Goal: Task Accomplishment & Management: Manage account settings

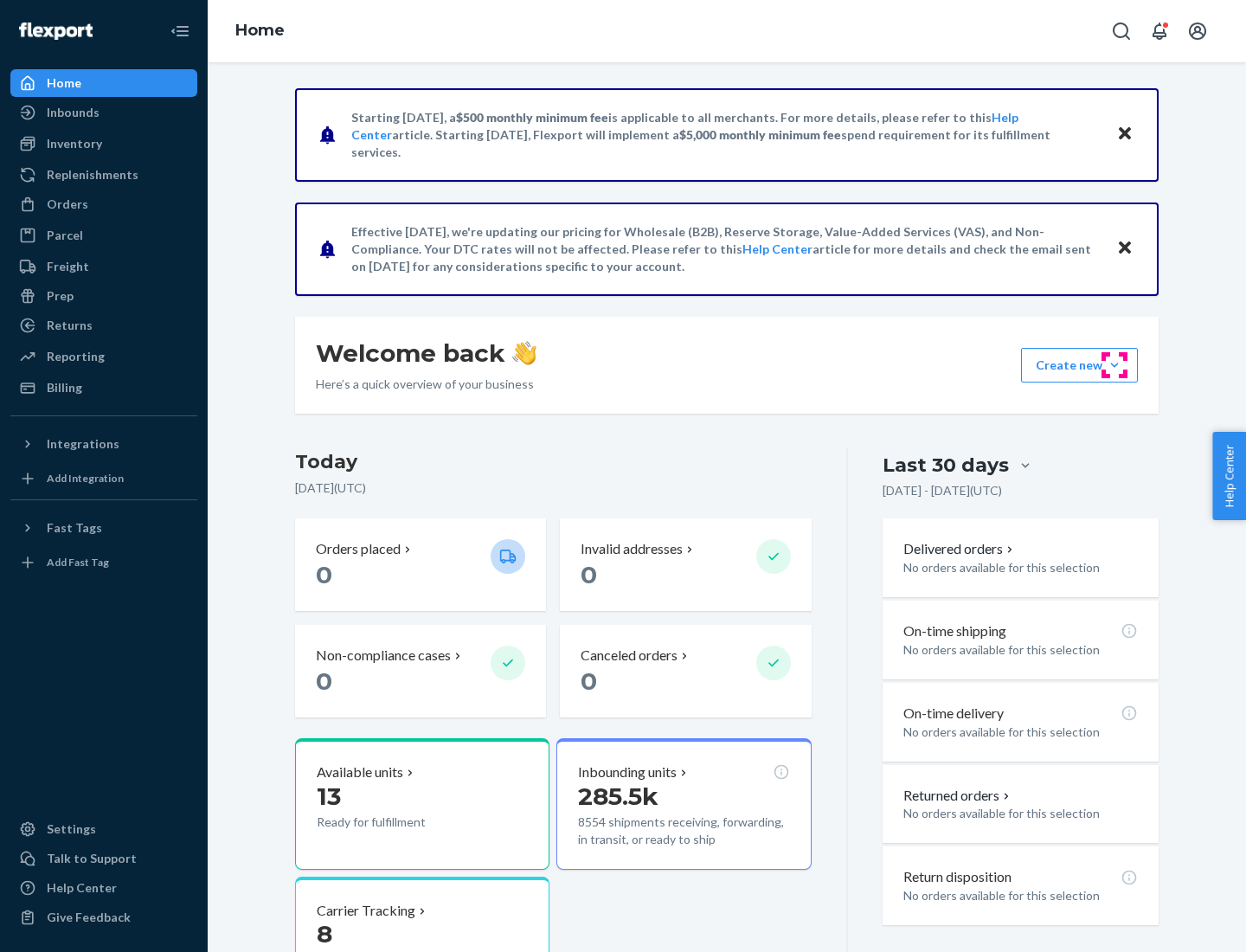
click at [1114, 365] on button "Create new Create new inbound Create new order Create new product" at bounding box center [1079, 364] width 117 height 34
click at [104, 113] on div "Inbounds" at bounding box center [103, 112] width 184 height 25
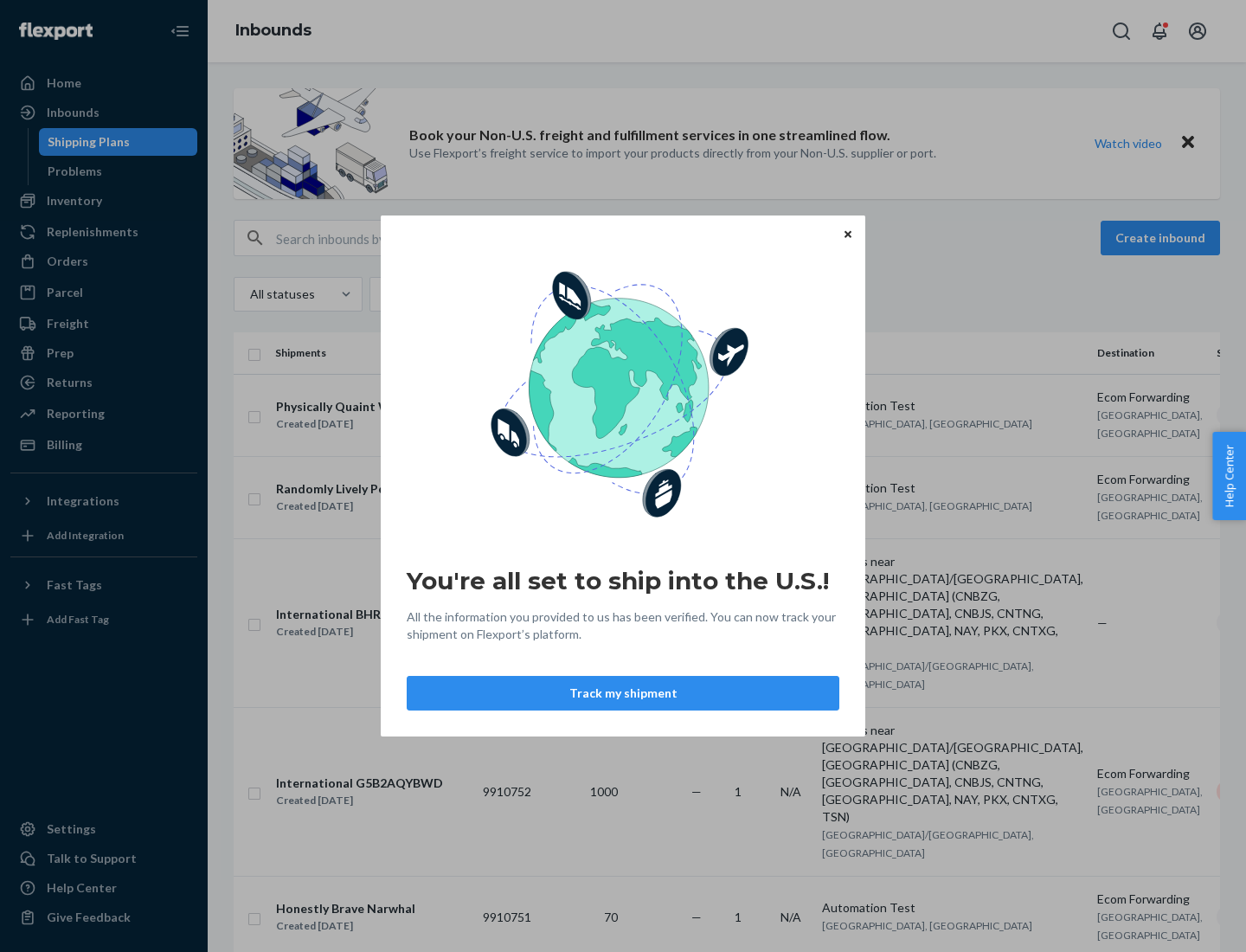
click at [623, 693] on button "Track my shipment" at bounding box center [623, 692] width 433 height 34
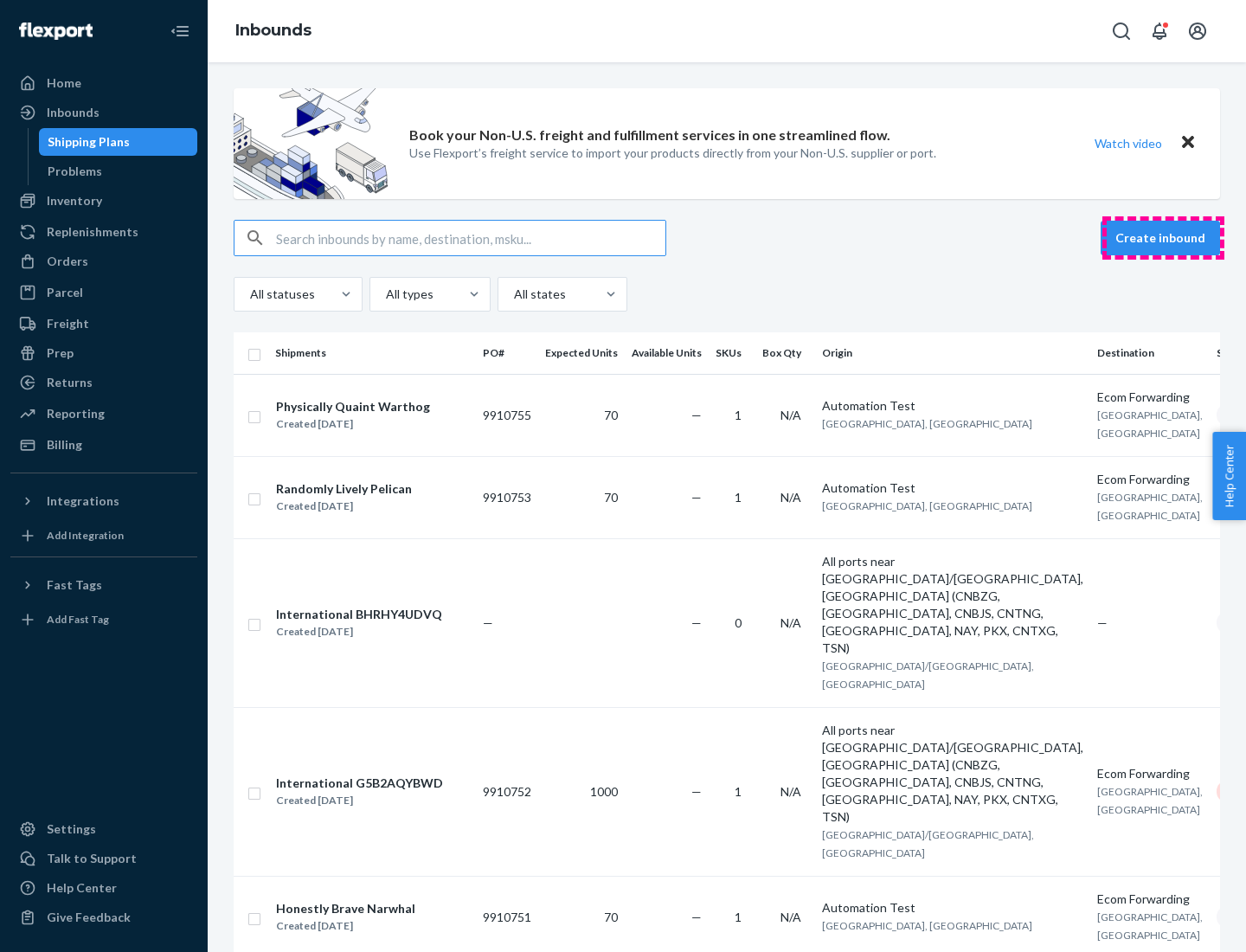
click at [1164, 238] on button "Create inbound" at bounding box center [1161, 238] width 120 height 34
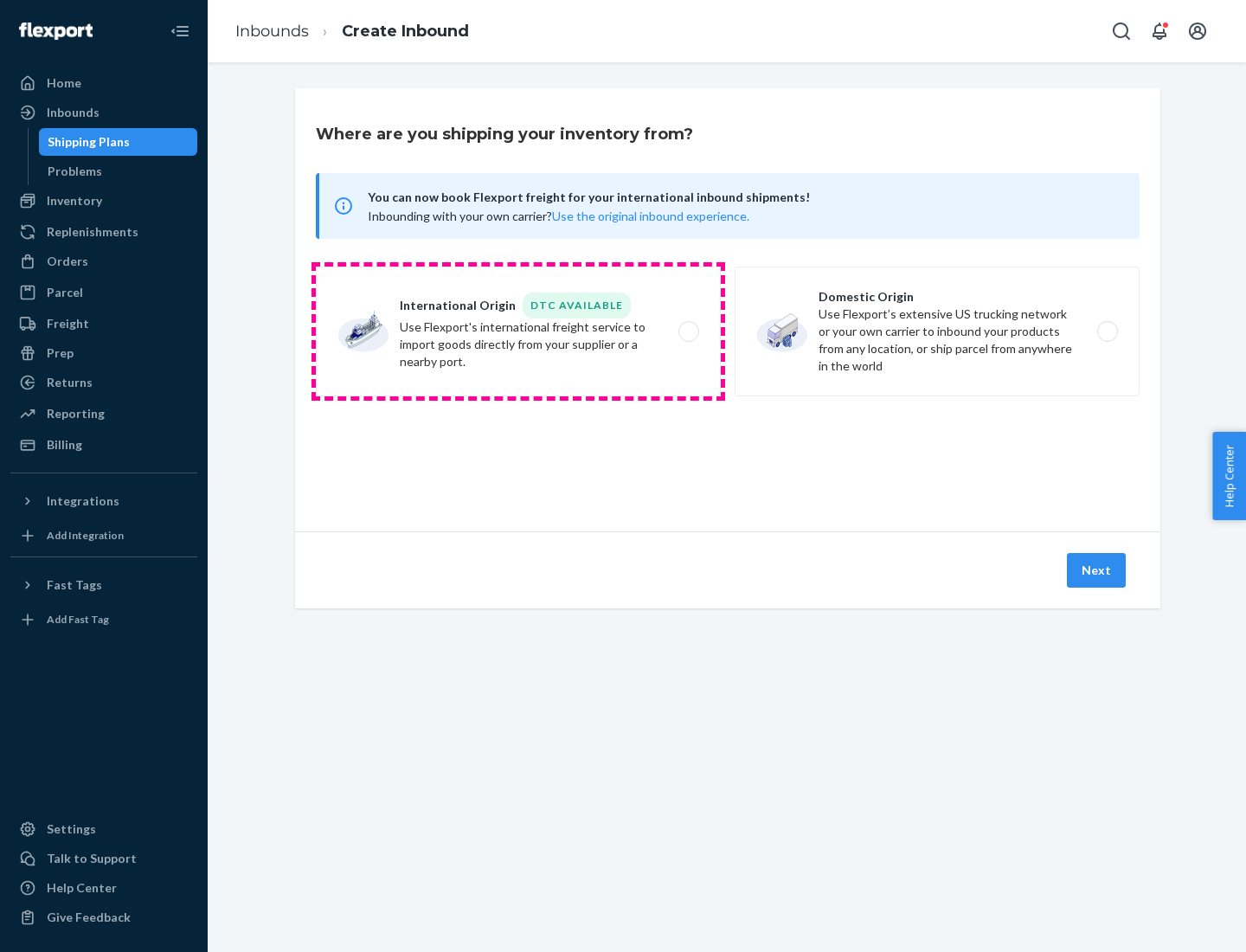
click at [518, 332] on label "International Origin DTC Available Use Flexport's international freight service…" at bounding box center [518, 332] width 406 height 130
click at [688, 332] on input "International Origin DTC Available Use Flexport's international freight service…" at bounding box center [693, 331] width 11 height 11
radio input "true"
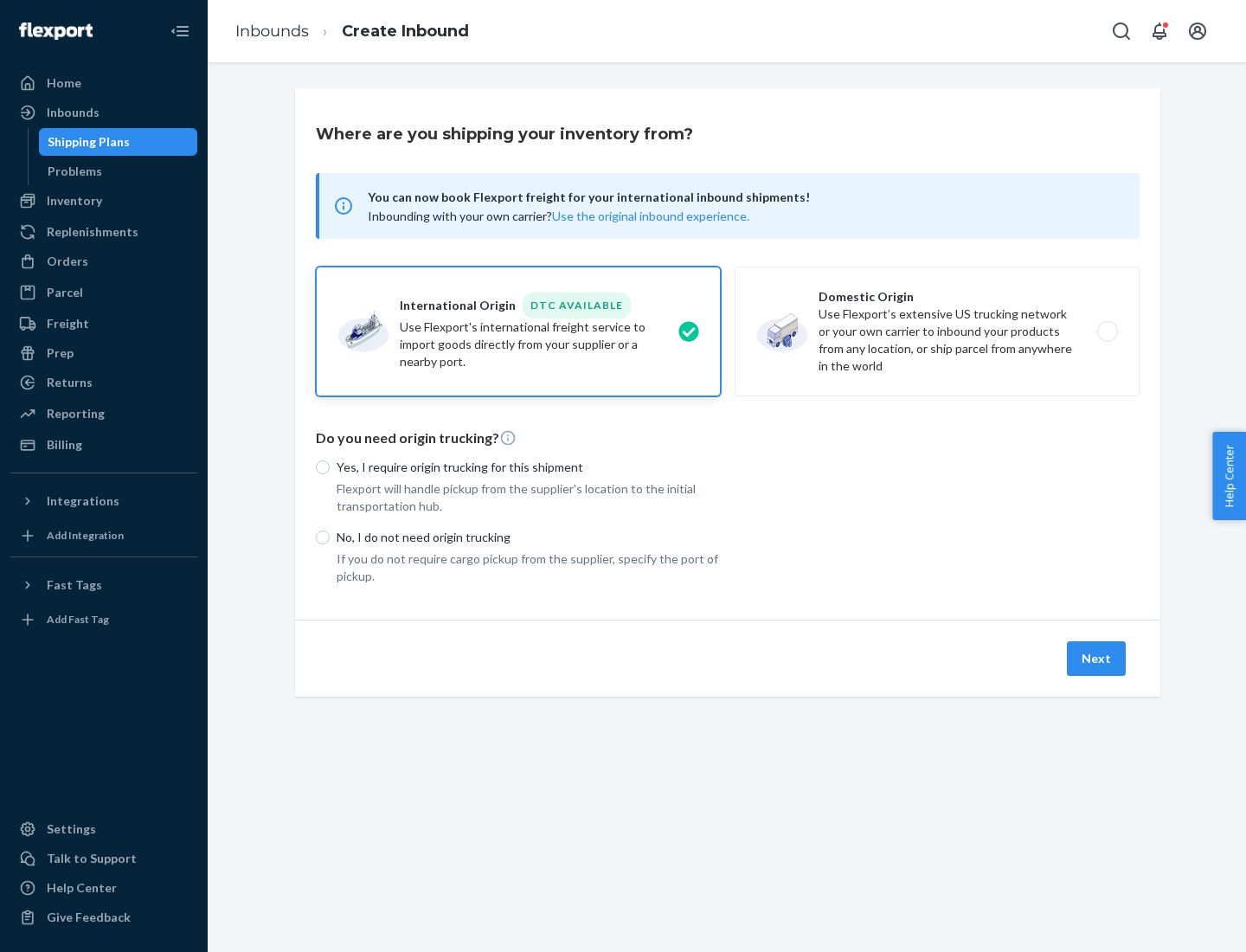
click at [529, 537] on p "No, I do not need origin trucking" at bounding box center [528, 538] width 384 height 18
click at [330, 537] on input "No, I do not need origin trucking" at bounding box center [323, 537] width 14 height 14
radio input "true"
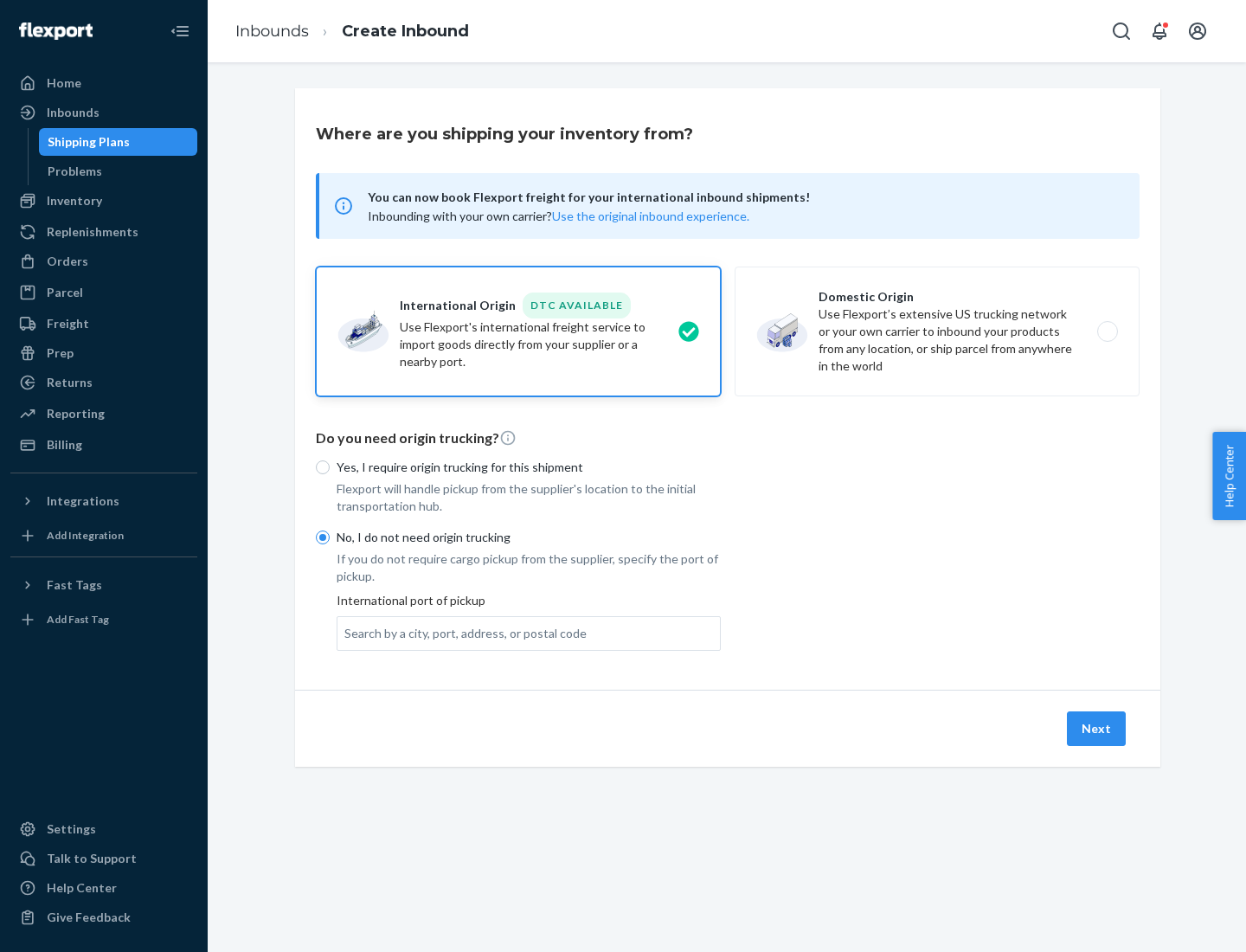
click at [461, 632] on div "Search by a city, port, address, or postal code" at bounding box center [465, 633] width 243 height 18
click at [347, 632] on input "Search by a city, port, address, or postal code" at bounding box center [346, 633] width 2 height 18
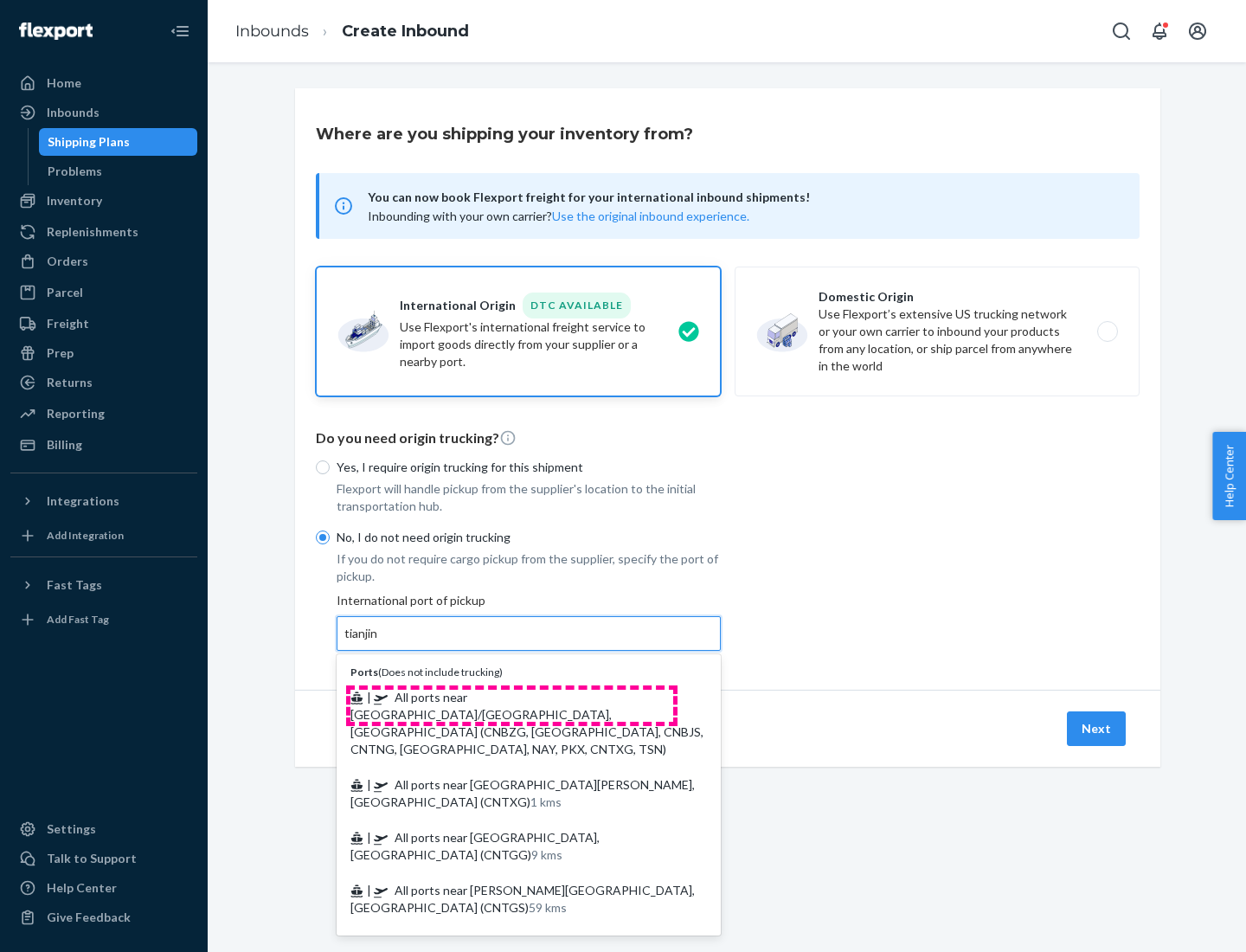
click at [512, 697] on span "| All ports near [GEOGRAPHIC_DATA]/[GEOGRAPHIC_DATA], [GEOGRAPHIC_DATA] (CNBZG,…" at bounding box center [527, 723] width 353 height 67
click at [380, 642] on input "tianjin" at bounding box center [362, 633] width 35 height 18
type input "All ports near [GEOGRAPHIC_DATA]/[GEOGRAPHIC_DATA], [GEOGRAPHIC_DATA] (CNBZG, […"
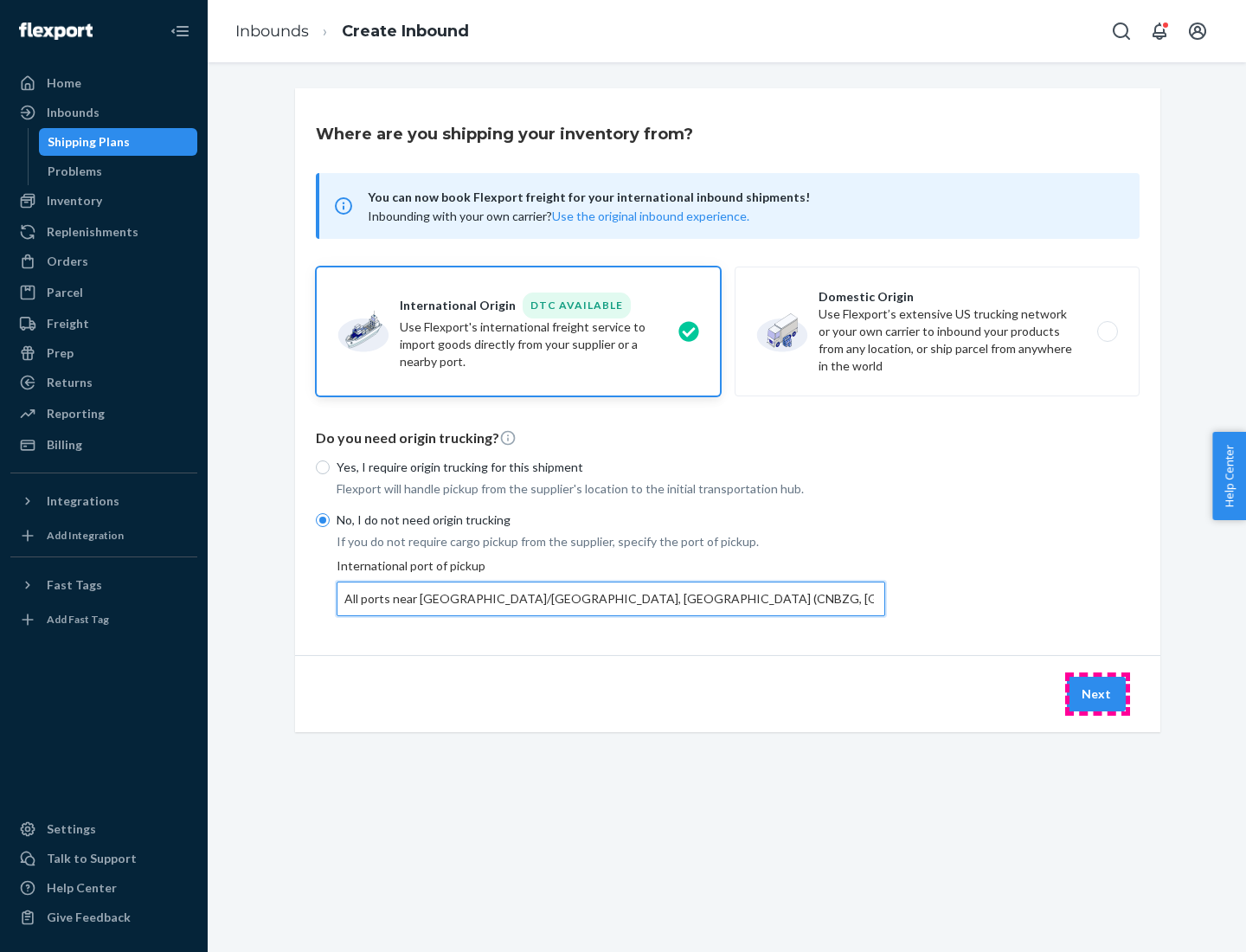
click at [1098, 693] on button "Next" at bounding box center [1097, 693] width 59 height 34
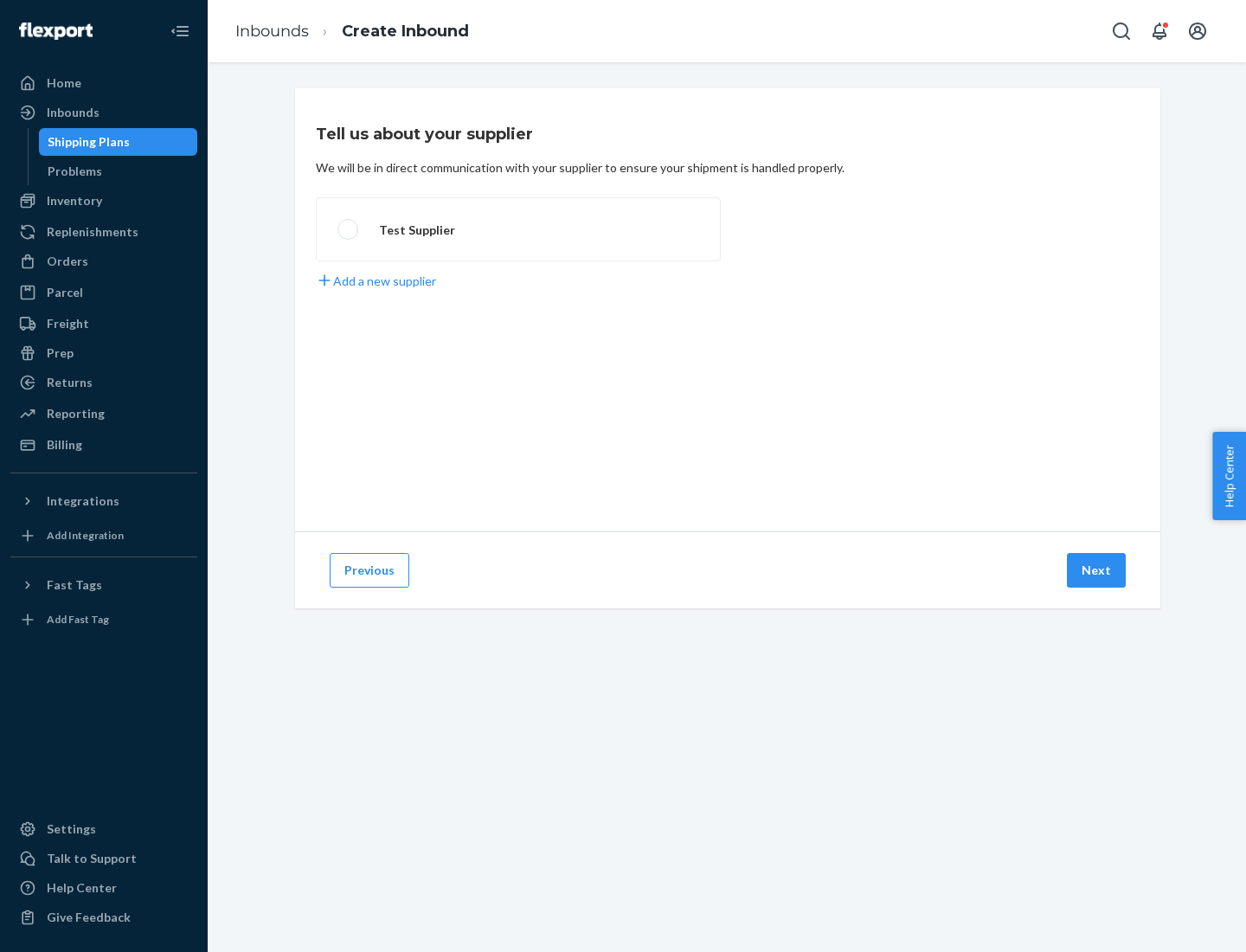
click at [518, 230] on label "Test Supplier" at bounding box center [518, 229] width 406 height 64
click at [349, 230] on input "Test Supplier" at bounding box center [343, 229] width 11 height 11
radio input "true"
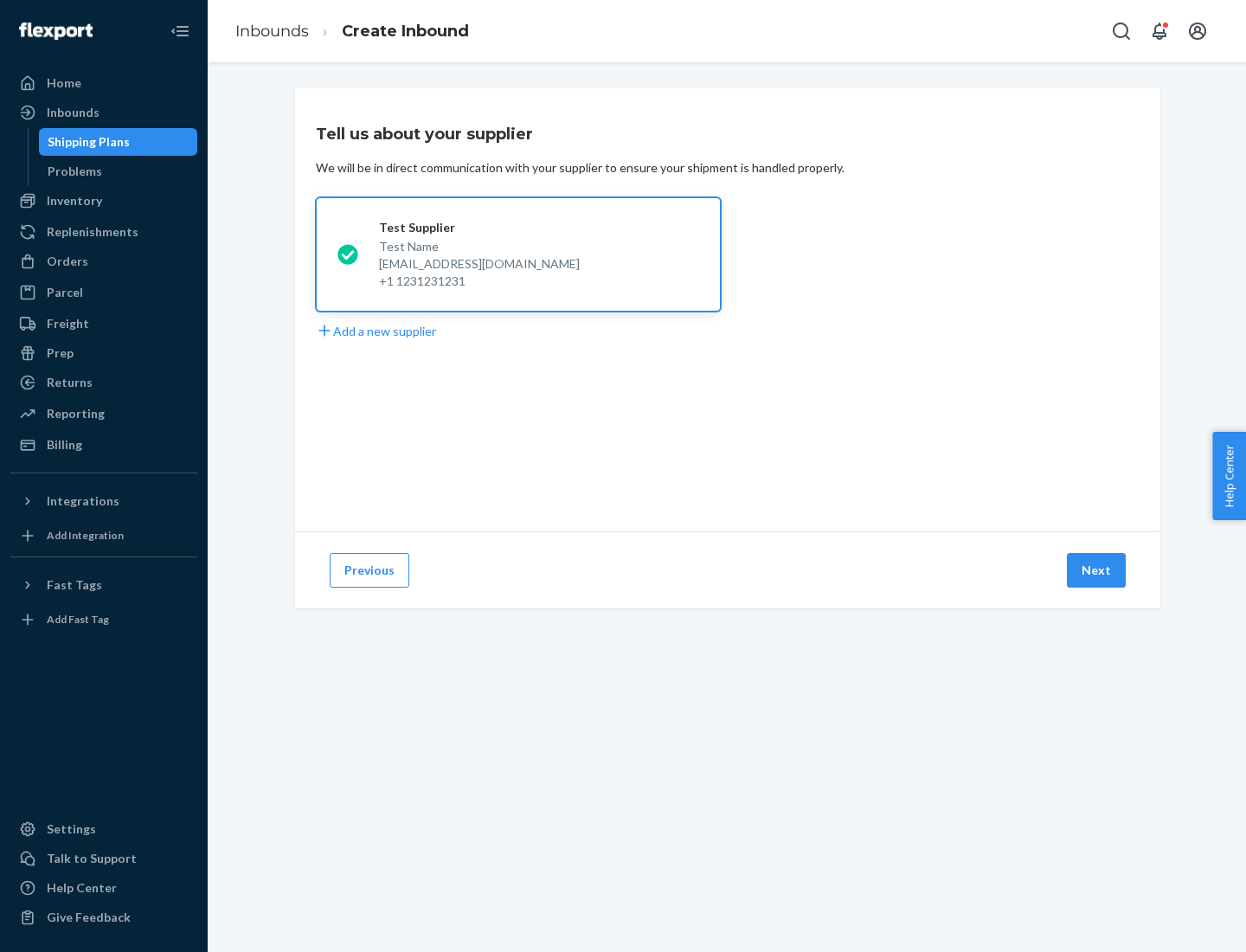
click at [1098, 570] on button "Next" at bounding box center [1097, 569] width 59 height 34
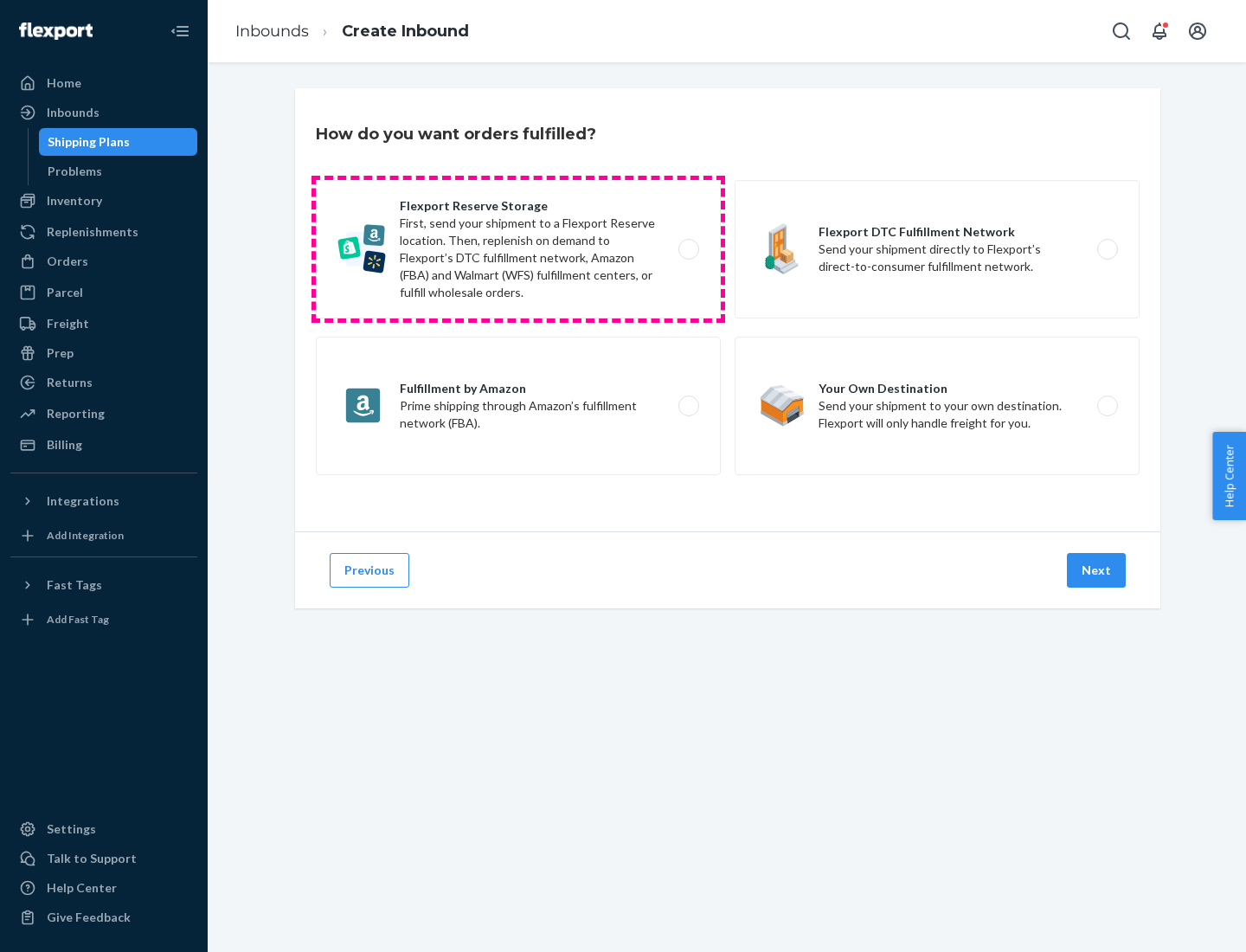
click at [518, 249] on label "Flexport Reserve Storage First, send your shipment to a Flexport Reserve locati…" at bounding box center [518, 248] width 406 height 138
click at [688, 249] on input "Flexport Reserve Storage First, send your shipment to a Flexport Reserve locati…" at bounding box center [693, 249] width 11 height 11
radio input "true"
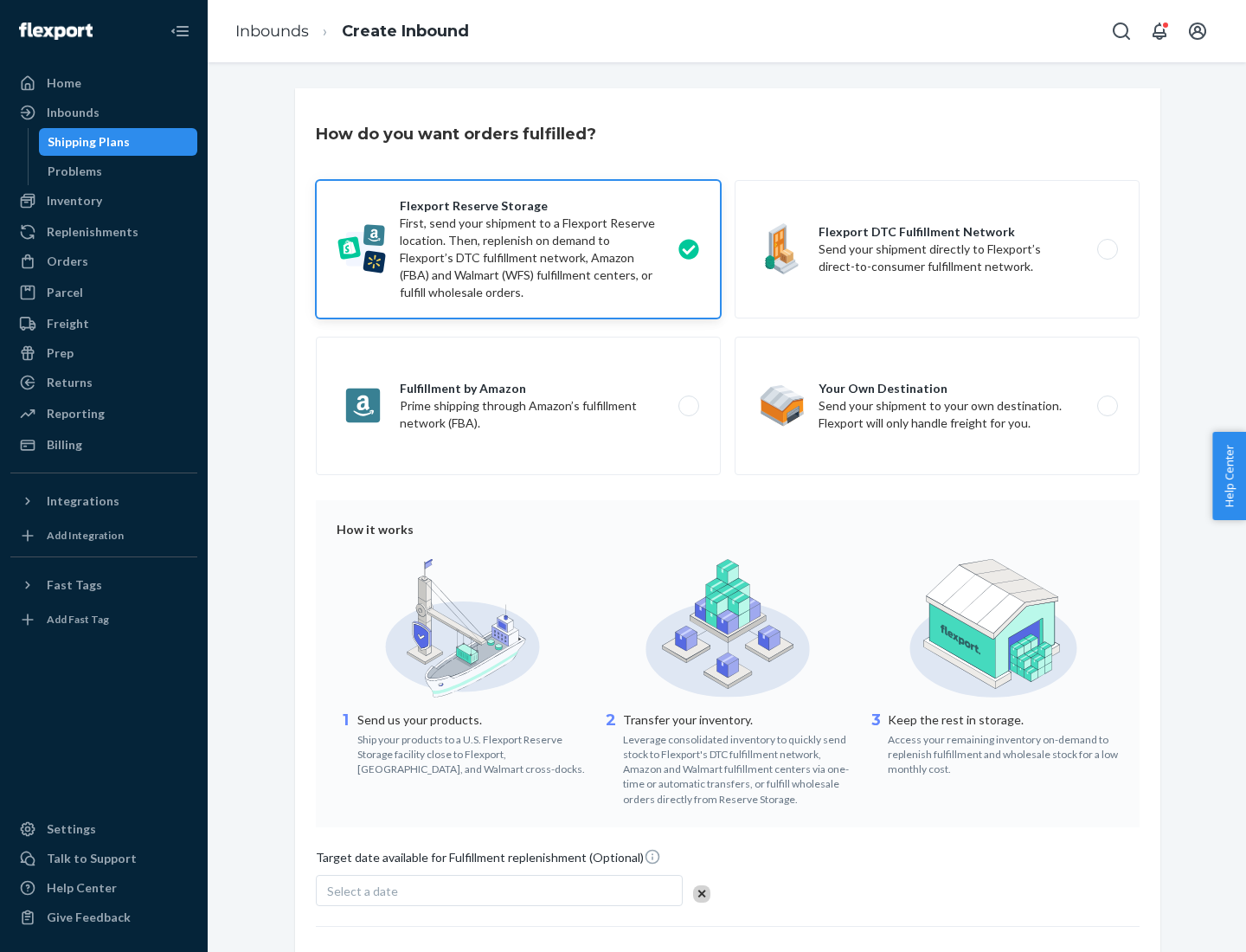
scroll to position [142, 0]
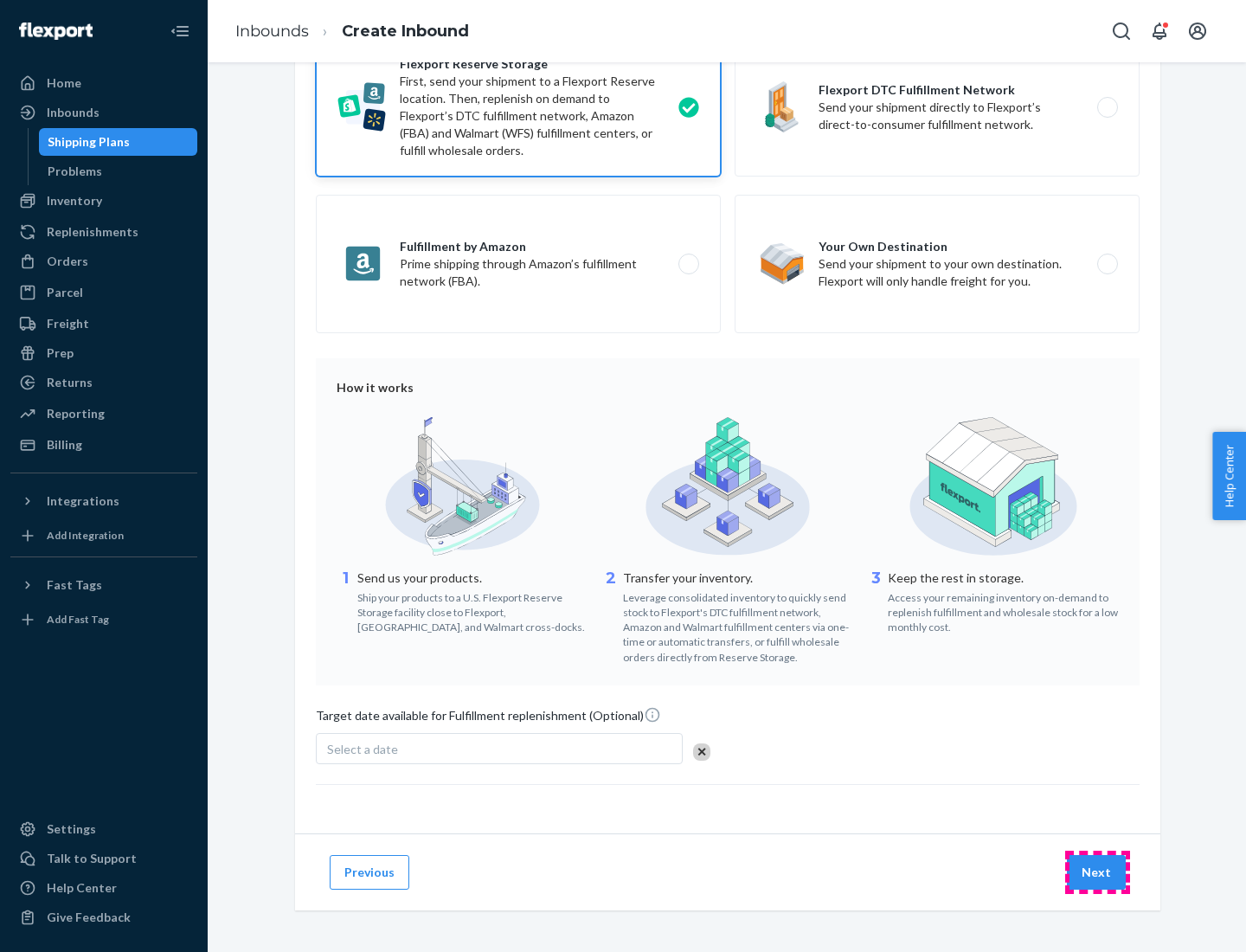
click at [1098, 872] on button "Next" at bounding box center [1097, 872] width 59 height 34
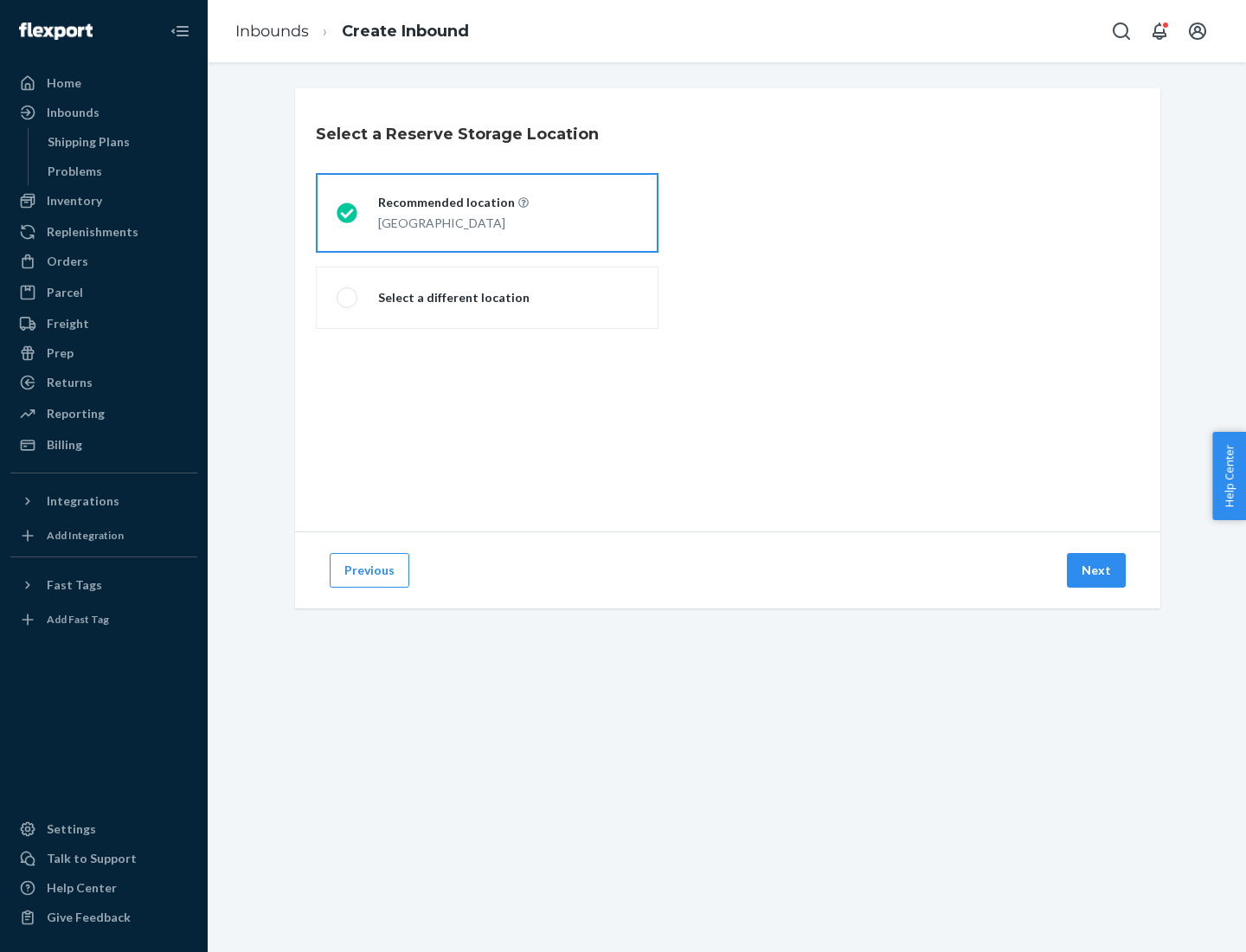
click at [487, 213] on div "[GEOGRAPHIC_DATA]" at bounding box center [453, 221] width 150 height 21
click at [348, 213] on input "Recommended location [GEOGRAPHIC_DATA]" at bounding box center [342, 213] width 11 height 11
click at [1098, 570] on button "Next" at bounding box center [1097, 569] width 59 height 34
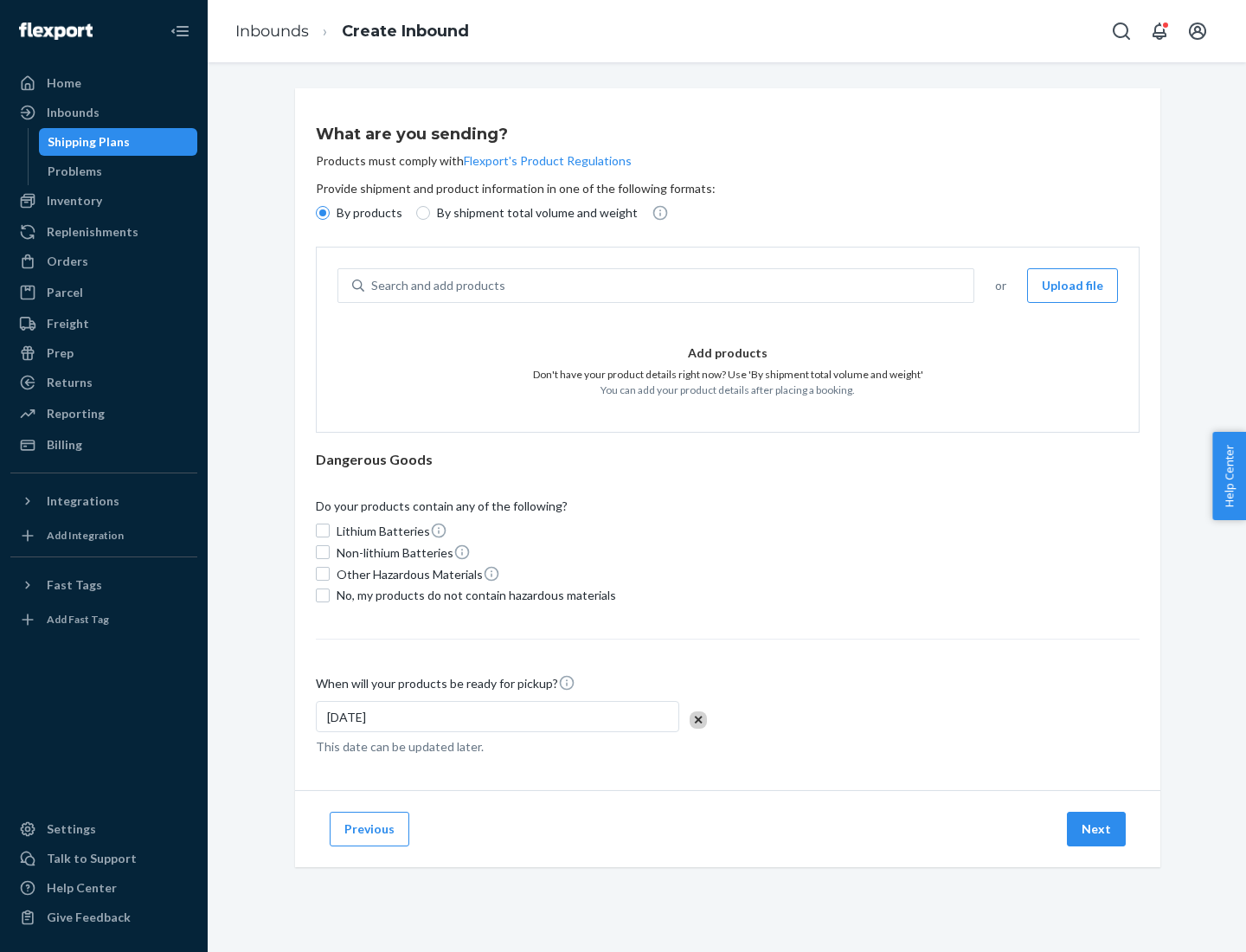
click at [670, 286] on div "Search and add products" at bounding box center [669, 286] width 610 height 31
click at [373, 286] on input "Search and add products" at bounding box center [372, 286] width 2 height 18
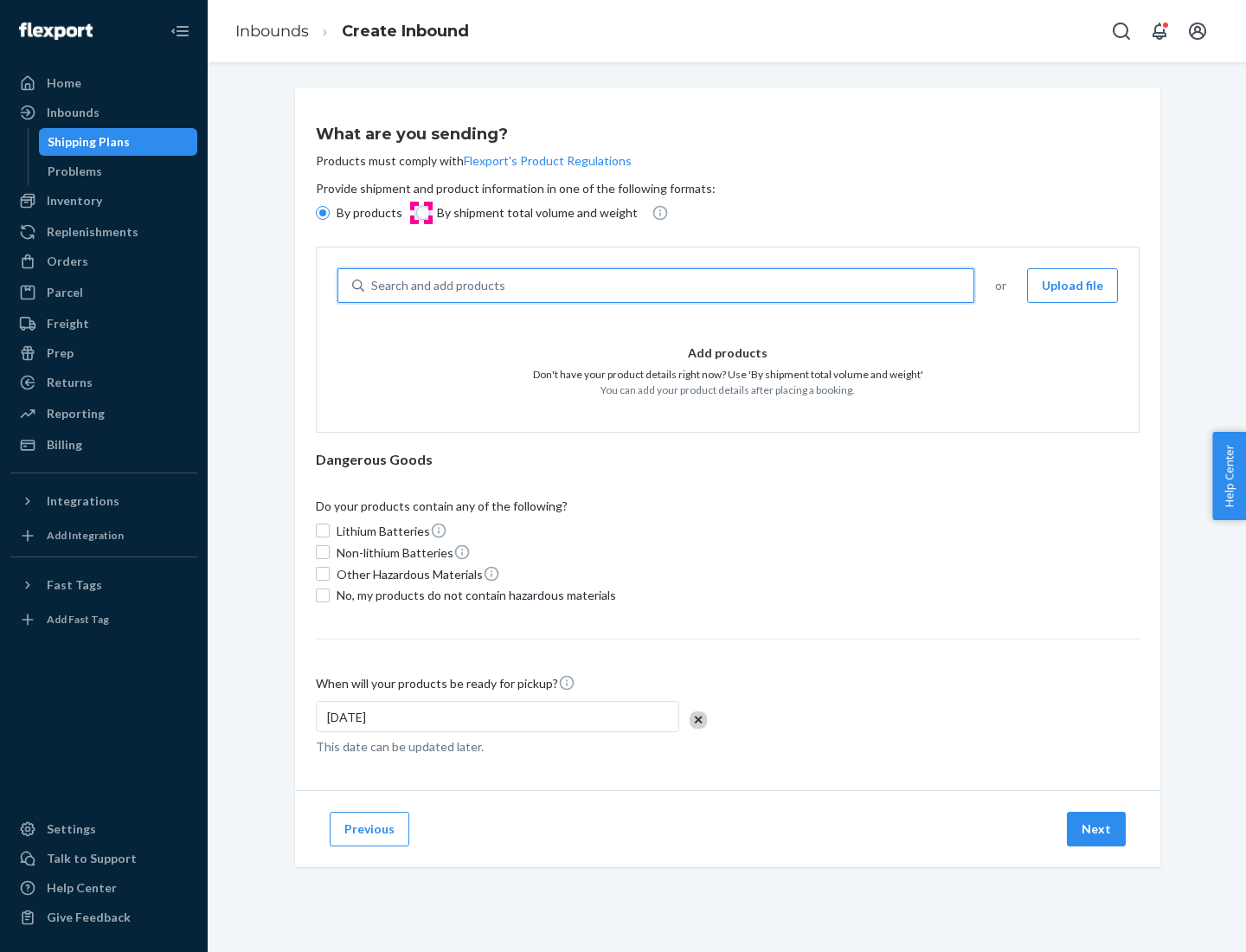
click at [420, 213] on input "By shipment total volume and weight" at bounding box center [423, 213] width 14 height 14
radio input "true"
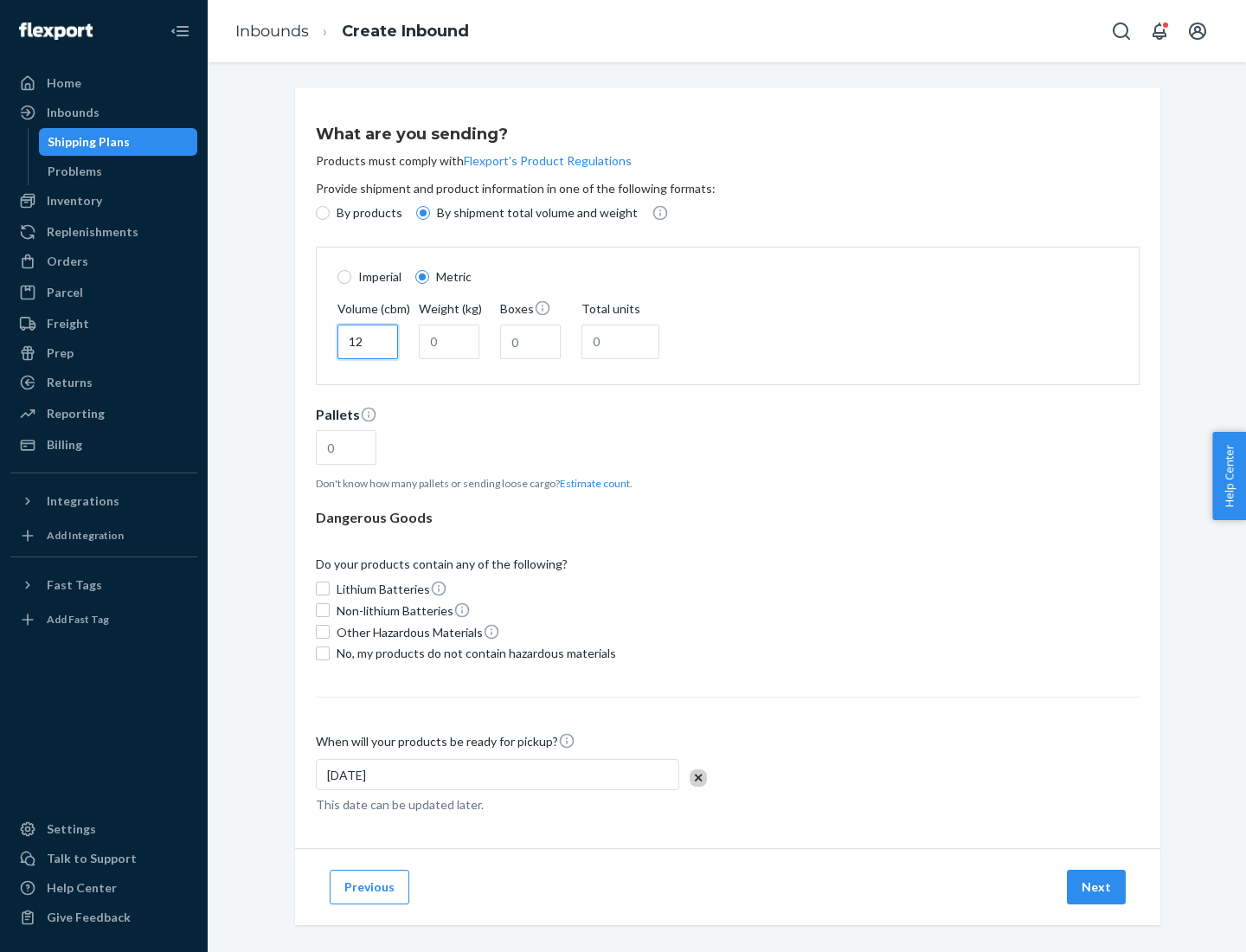
type input "12"
type input "22"
type input "222"
type input "121"
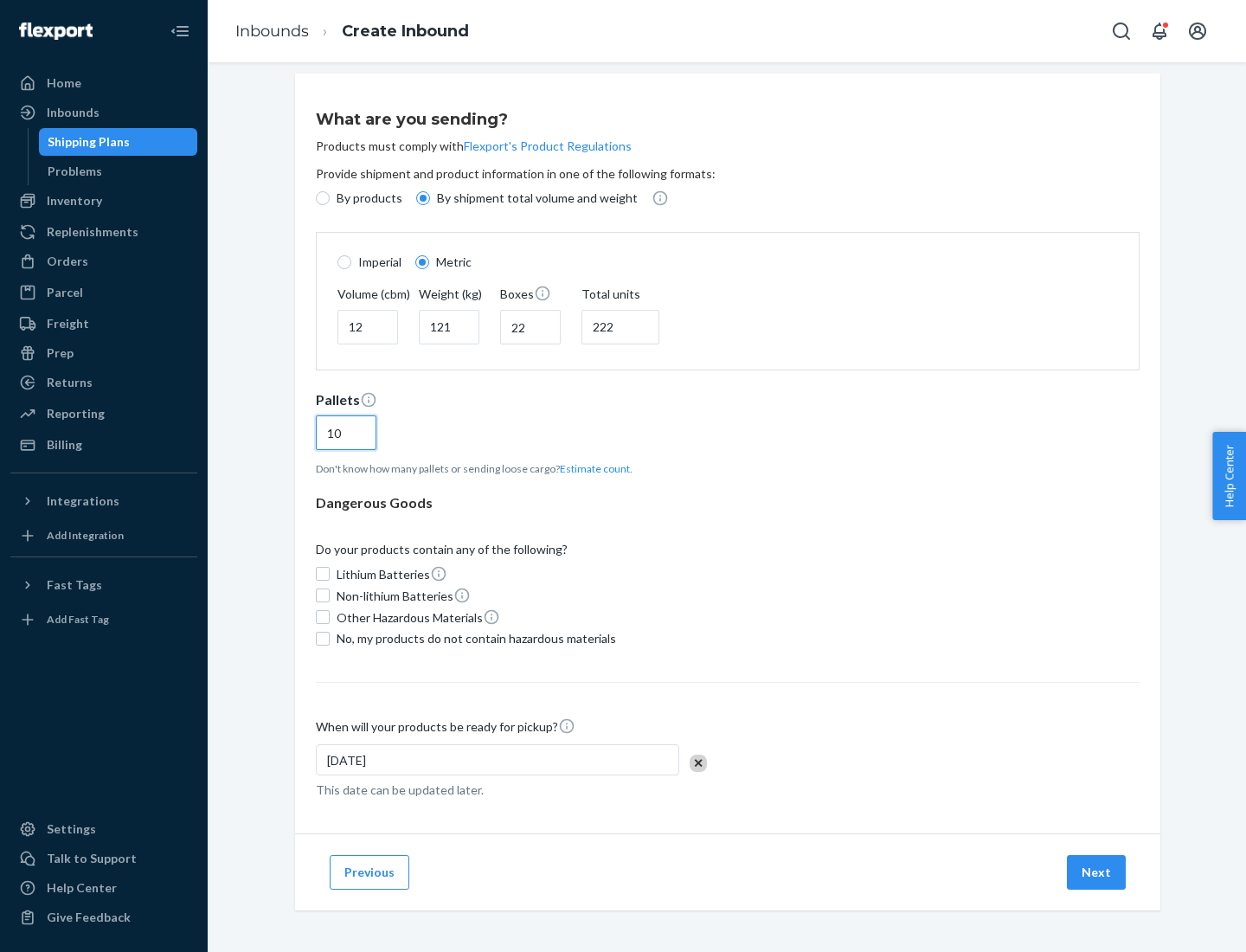
type input "10"
click at [473, 638] on span "No, my products do not contain hazardous materials" at bounding box center [476, 639] width 280 height 18
click at [330, 638] on input "No, my products do not contain hazardous materials" at bounding box center [323, 639] width 14 height 14
checkbox input "true"
click at [1098, 872] on button "Next" at bounding box center [1097, 872] width 59 height 34
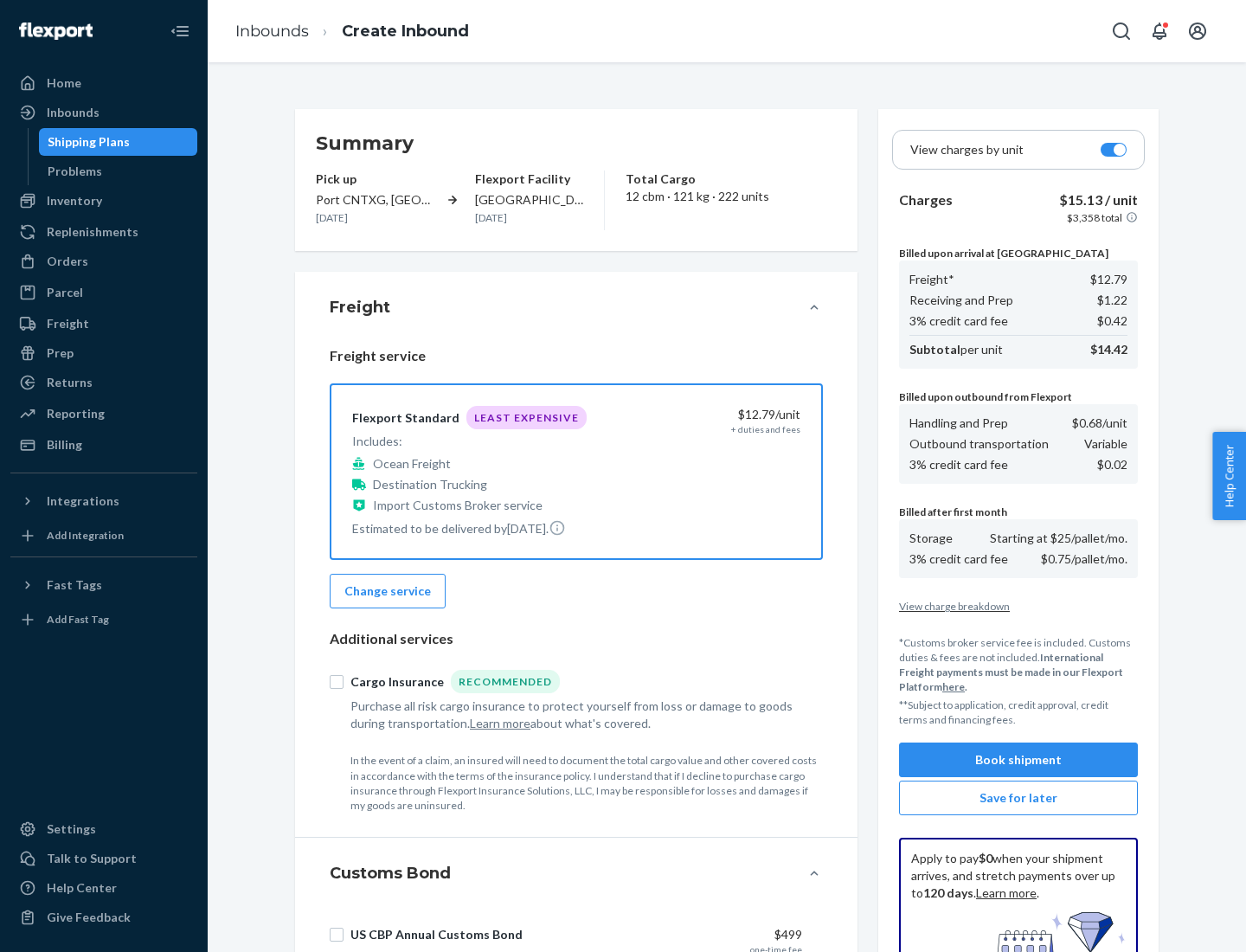
scroll to position [252, 0]
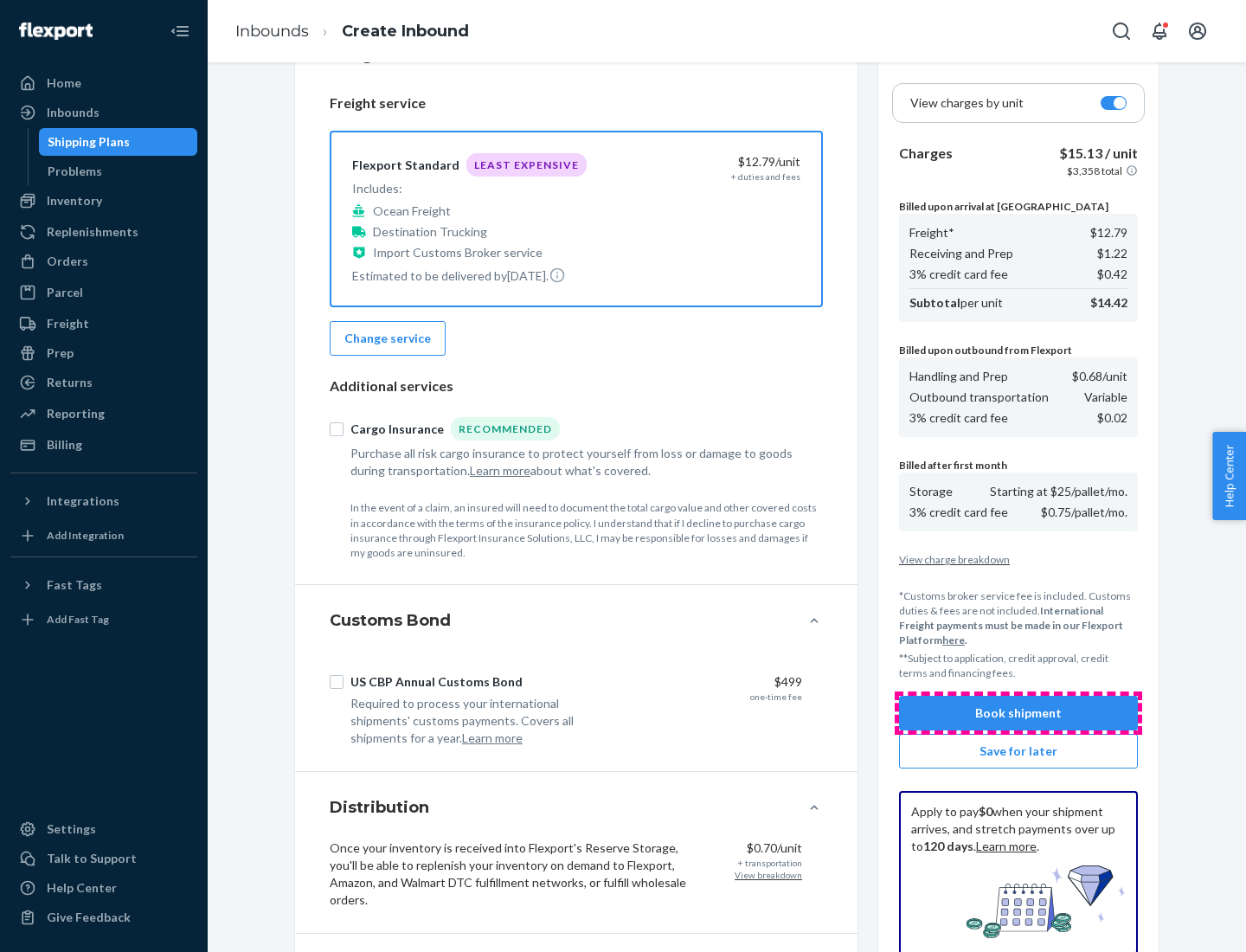
click at [1019, 713] on button "Book shipment" at bounding box center [1018, 713] width 239 height 34
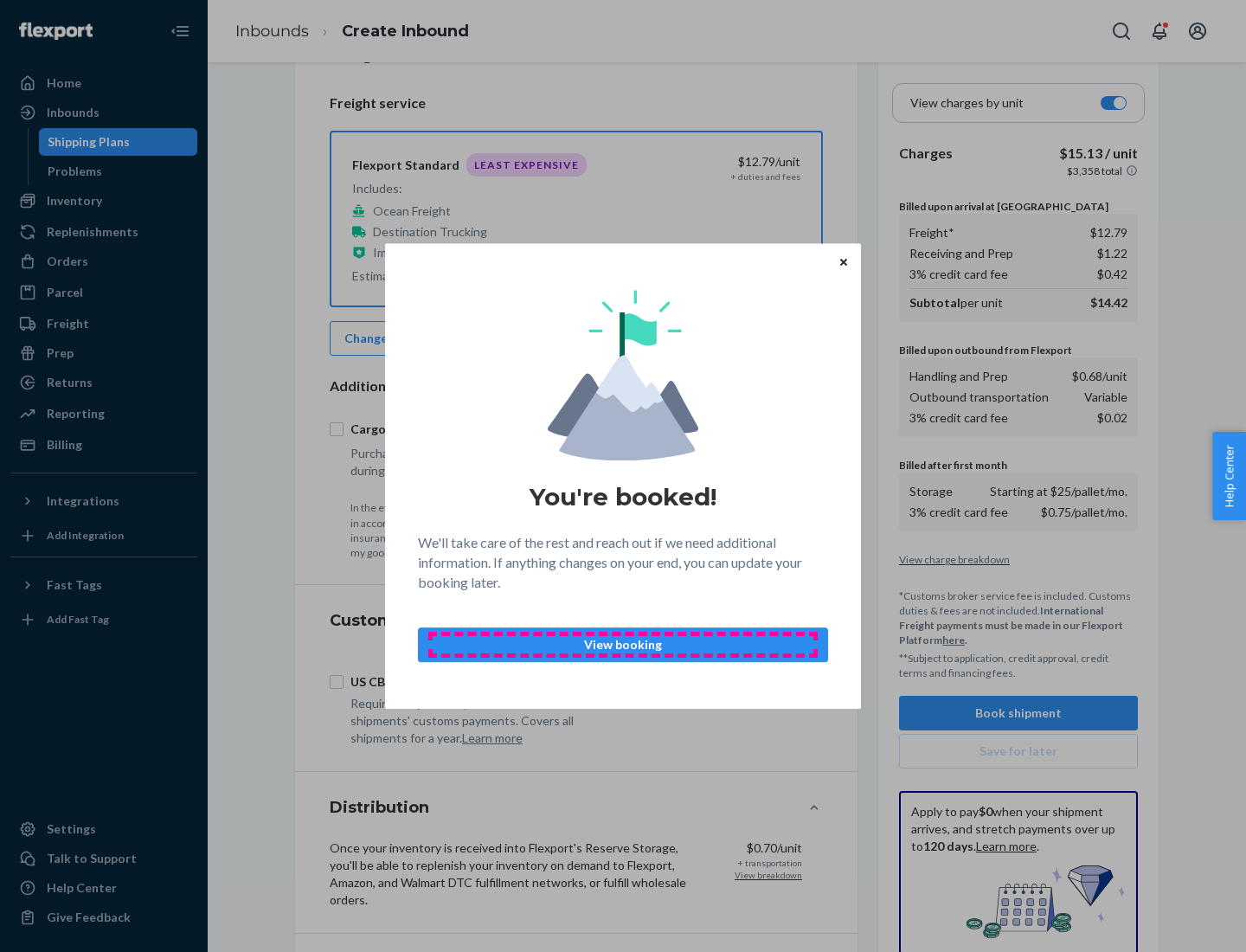
click at [623, 644] on p "View booking" at bounding box center [623, 645] width 381 height 18
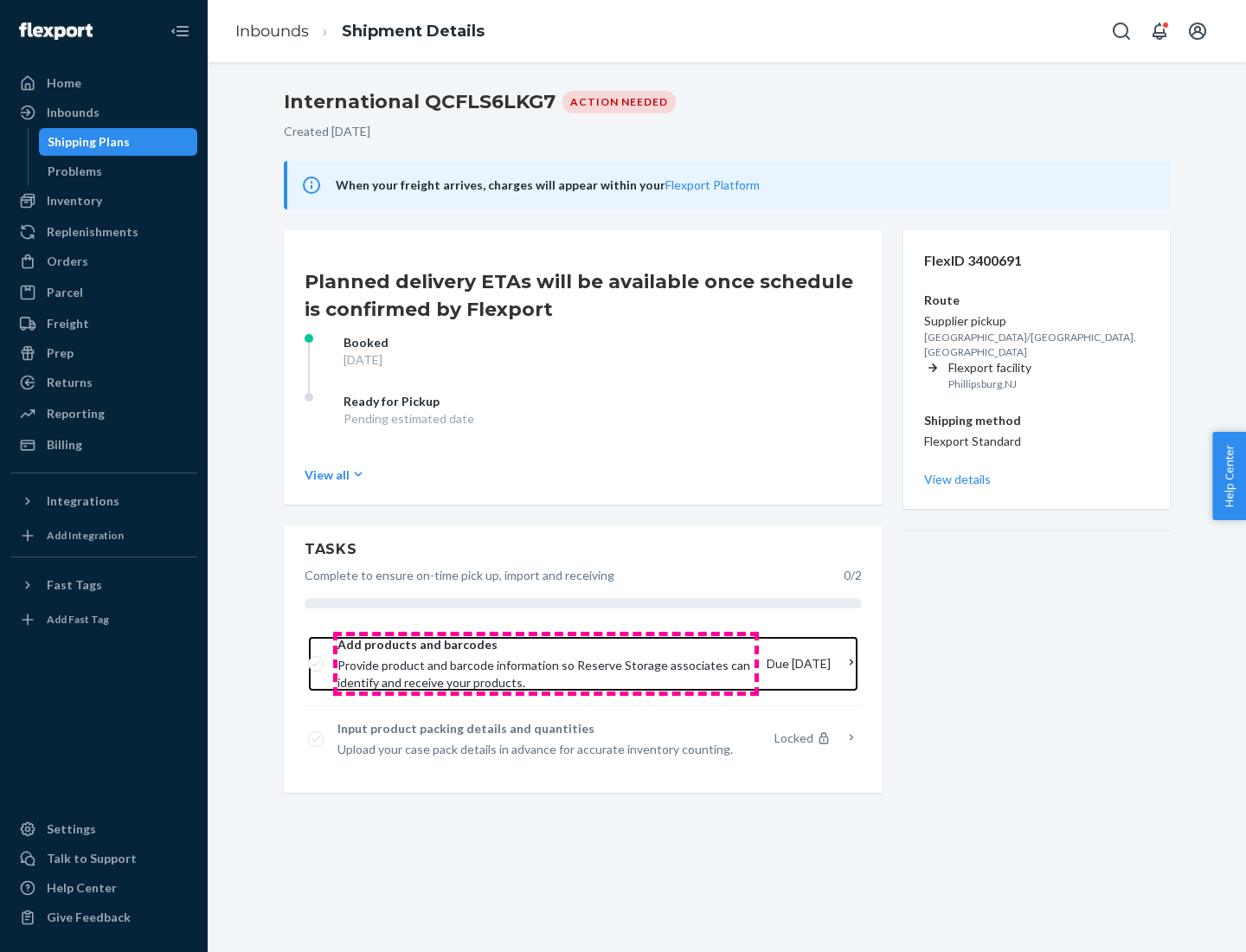
click at [546, 663] on span "Provide product and barcode information so Reserve Storage associates can ident…" at bounding box center [545, 673] width 415 height 34
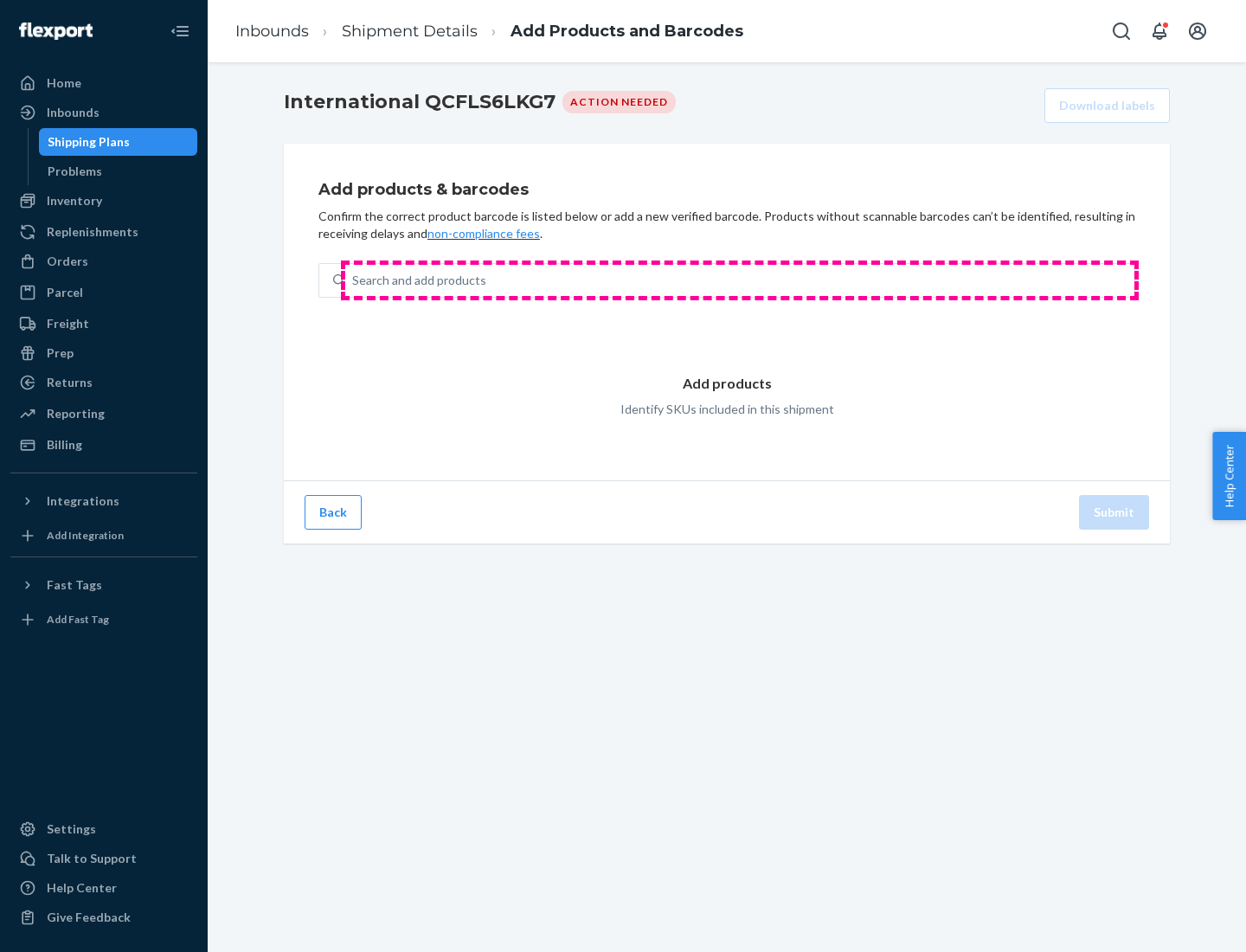
click at [740, 281] on div "Search and add products" at bounding box center [740, 281] width 789 height 31
click at [354, 281] on input "Search and add products" at bounding box center [353, 281] width 2 height 18
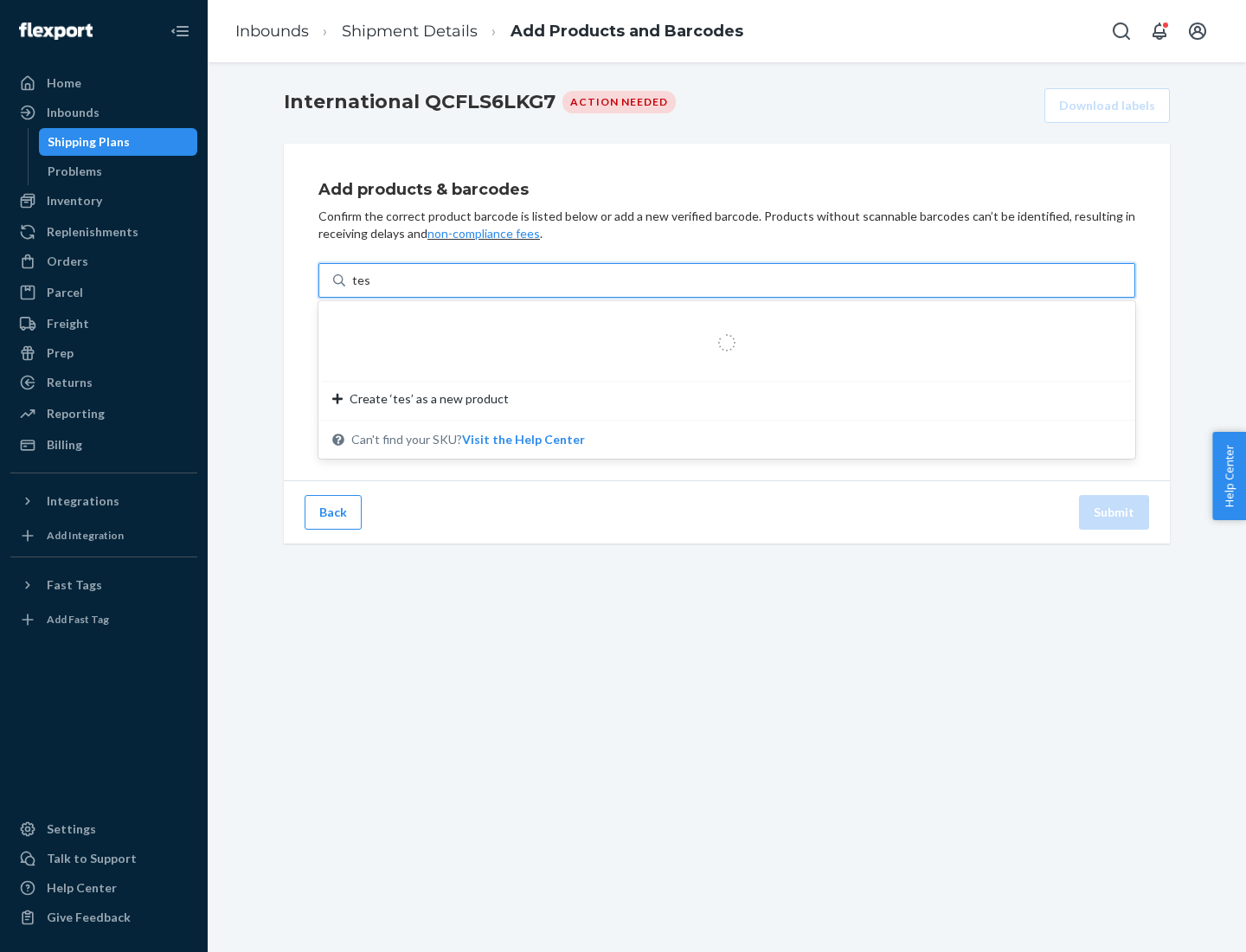
type input "test"
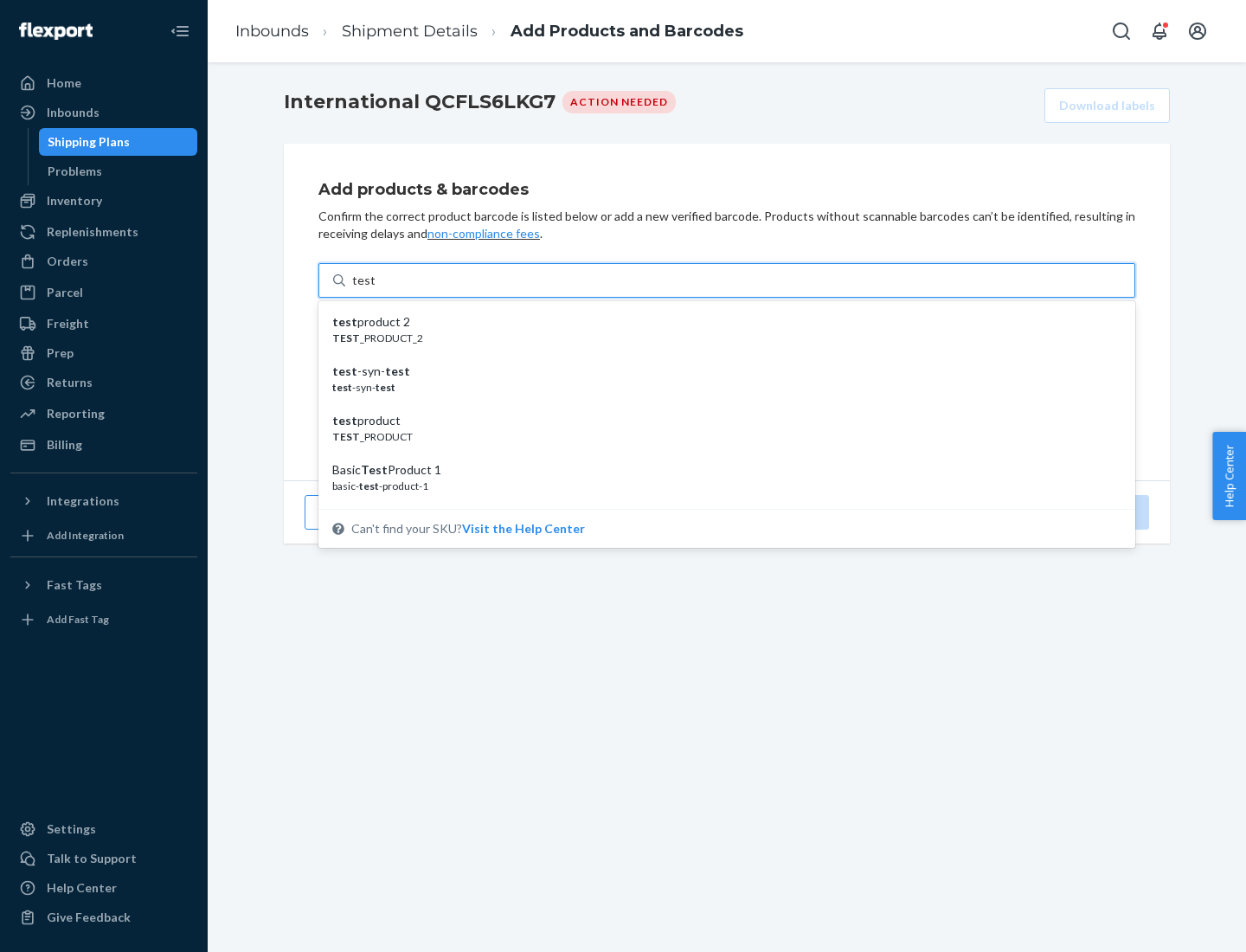
scroll to position [65, 0]
click at [720, 405] on div "Basic Test Product 1" at bounding box center [721, 405] width 776 height 18
click at [375, 289] on input "test" at bounding box center [363, 281] width 23 height 18
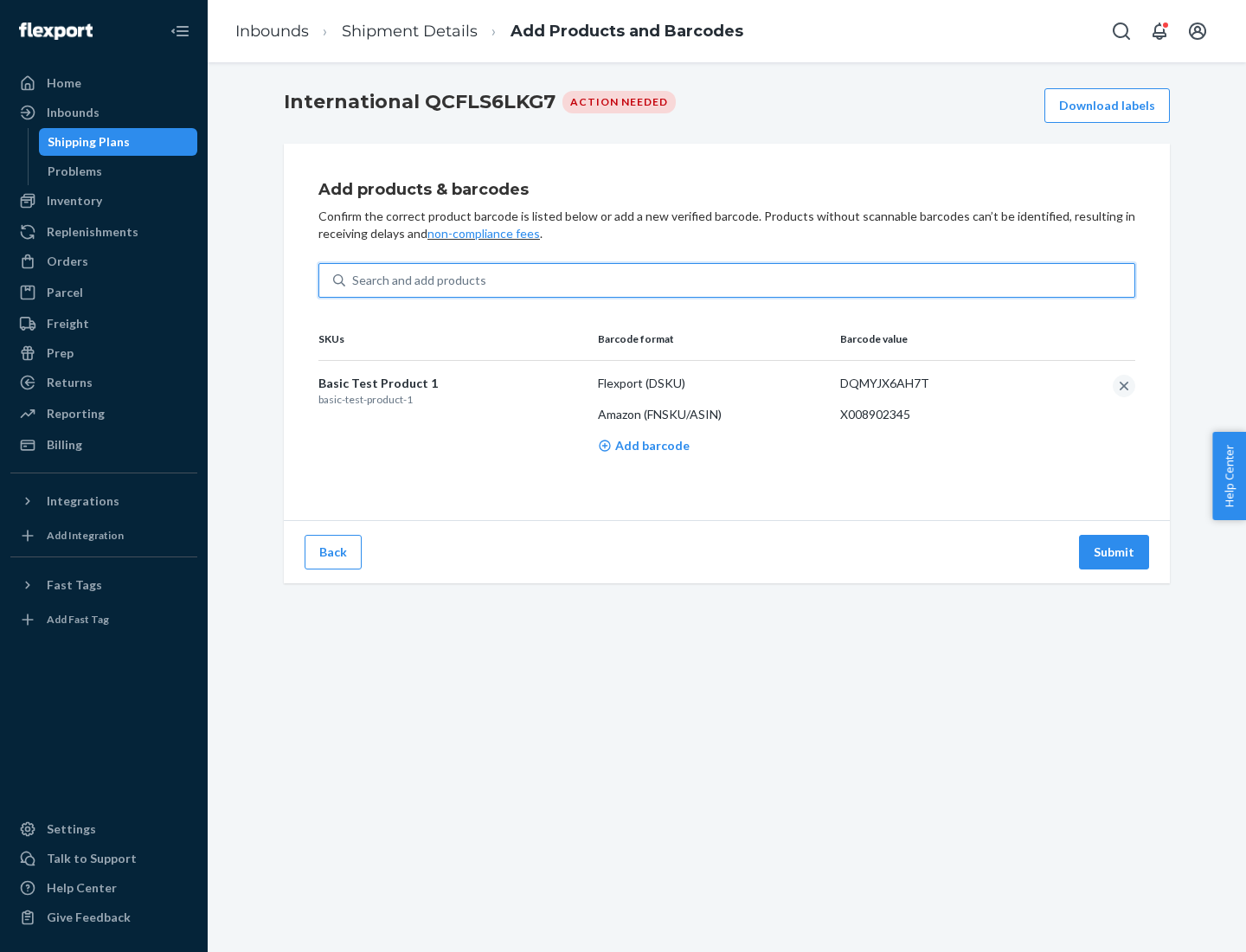
click at [1114, 552] on button "Submit" at bounding box center [1113, 552] width 70 height 34
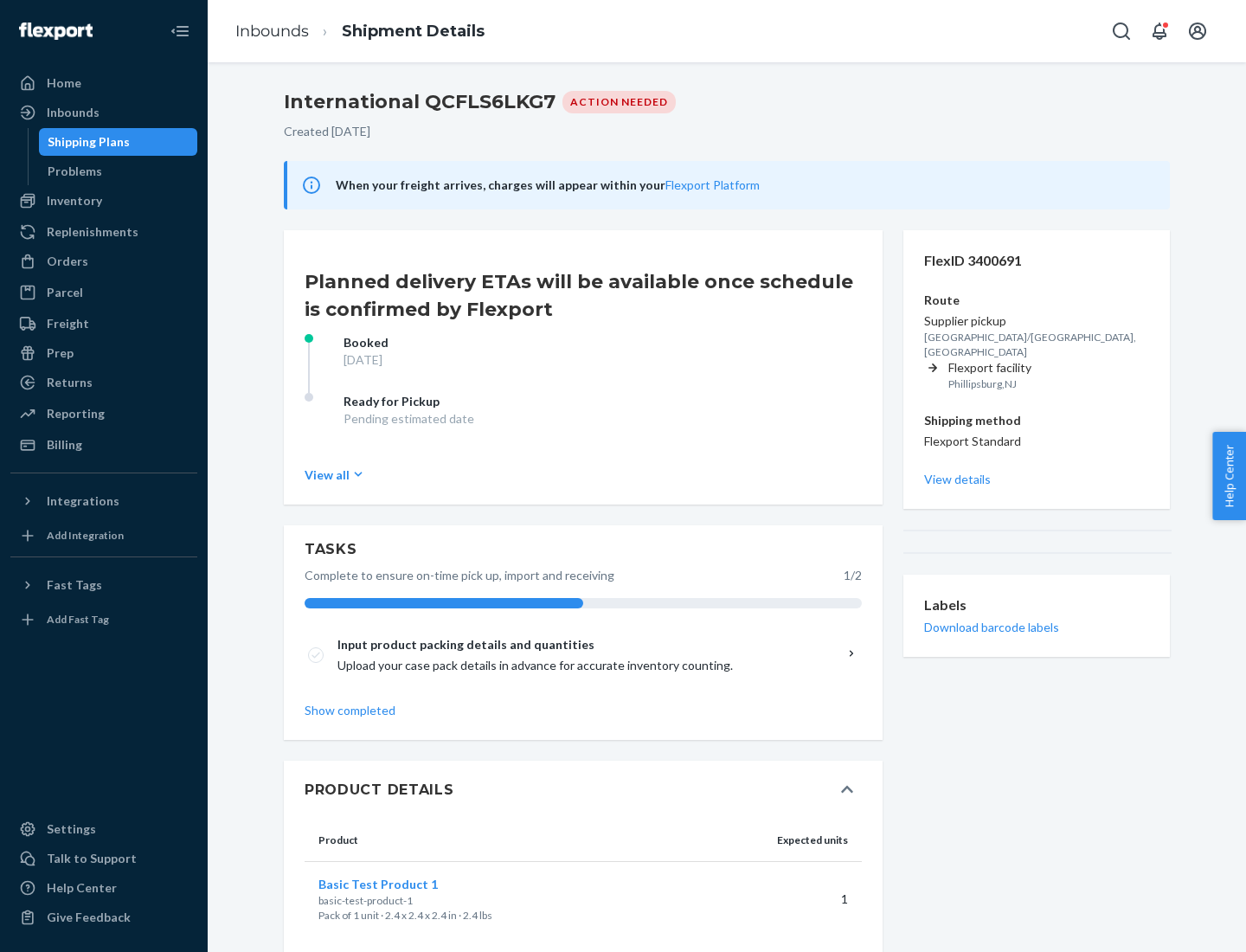
scroll to position [29, 0]
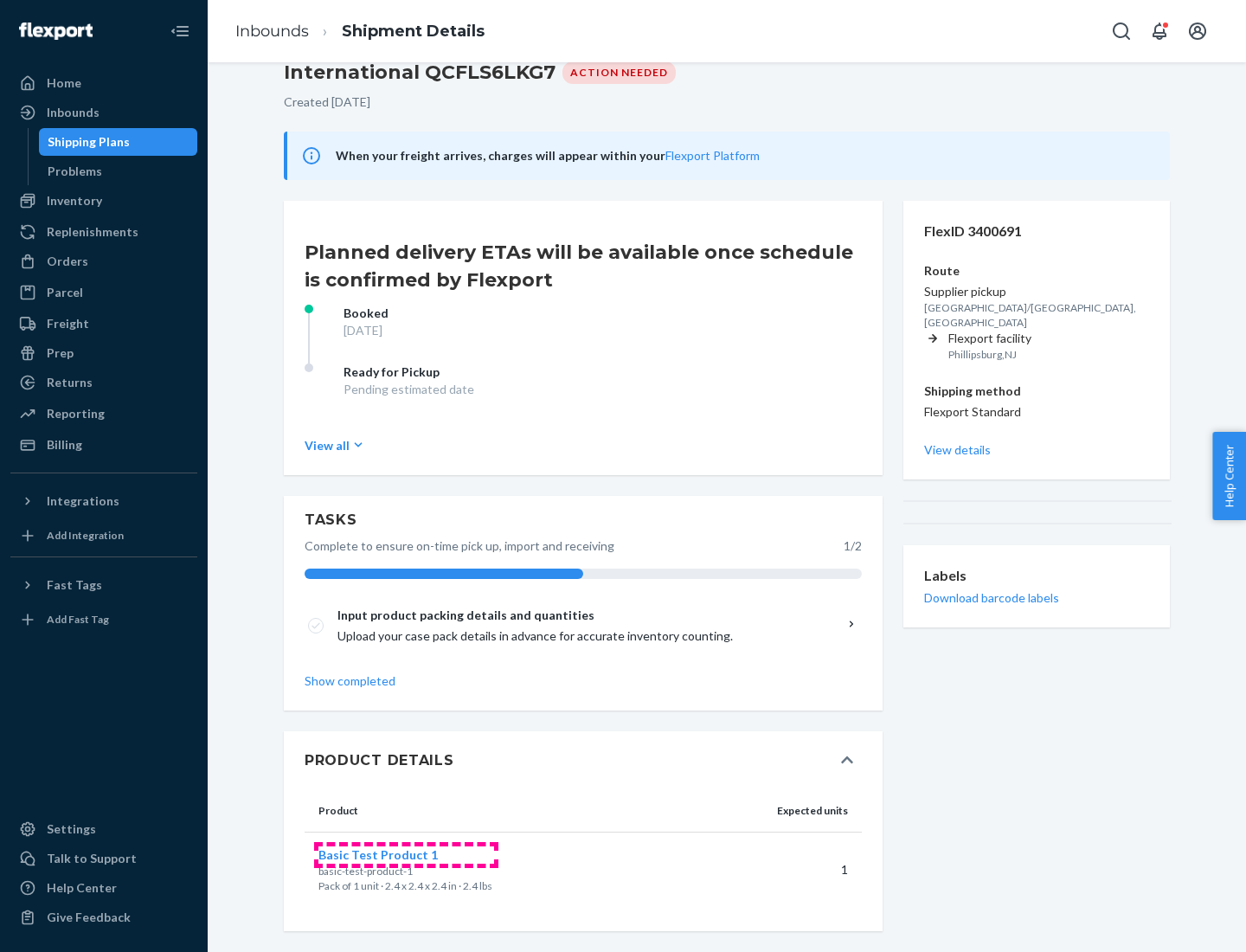
click at [406, 854] on span "Basic Test Product 1" at bounding box center [378, 854] width 120 height 15
